Goal: Task Accomplishment & Management: Manage account settings

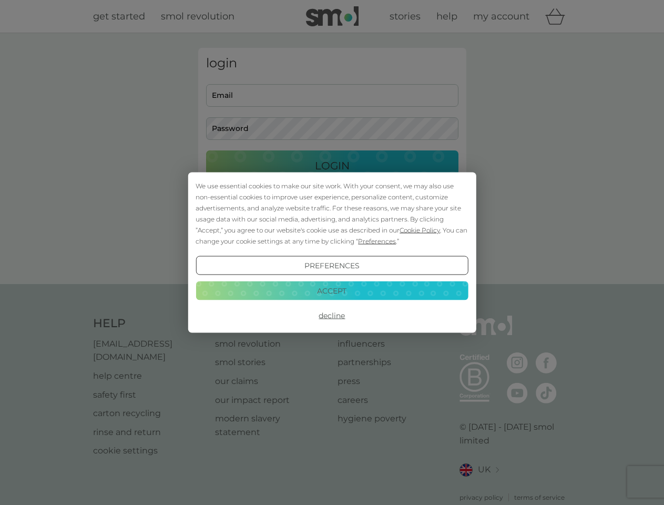
click at [420, 230] on span "Cookie Policy" at bounding box center [420, 230] width 40 height 8
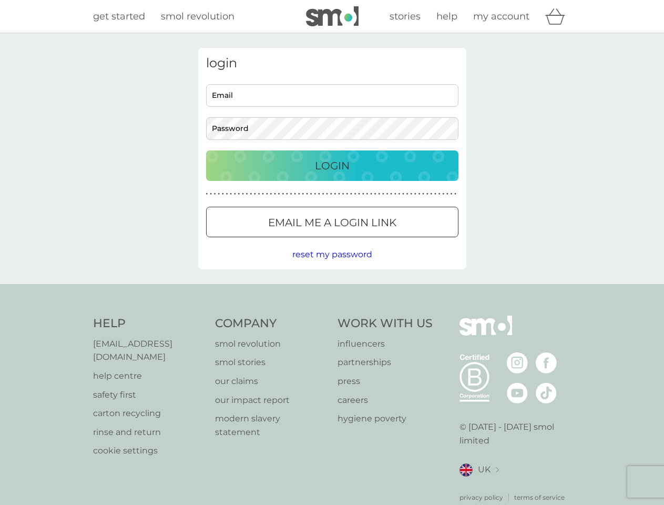
click at [376, 241] on div "login Email Password Login ● ● ● ● ● ● ● ● ● ● ● ● ● ● ● ● ● ● ● ● ● ● ● ● ● ● …" at bounding box center [332, 158] width 268 height 221
click at [332, 266] on div "login Email Password Login ● ● ● ● ● ● ● ● ● ● ● ● ● ● ● ● ● ● ● ● ● ● ● ● ● ● …" at bounding box center [332, 158] width 268 height 221
click at [332, 315] on div "Help [EMAIL_ADDRESS][DOMAIN_NAME] help centre safety first carton recycling rin…" at bounding box center [332, 408] width 478 height 187
click at [332, 290] on div "Help [EMAIL_ADDRESS][DOMAIN_NAME] help centre safety first carton recycling rin…" at bounding box center [332, 409] width 664 height 250
